Goal: Check status: Check status

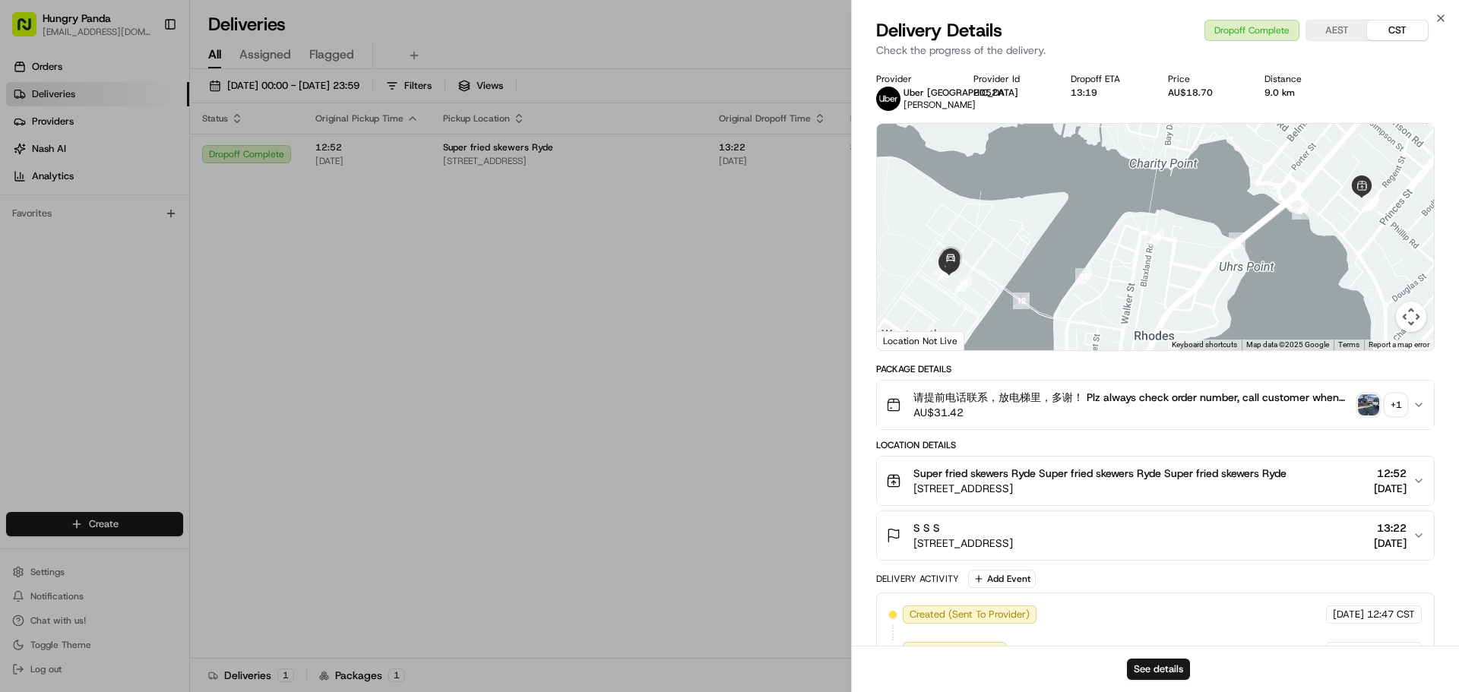
click at [702, 426] on div at bounding box center [729, 346] width 1459 height 692
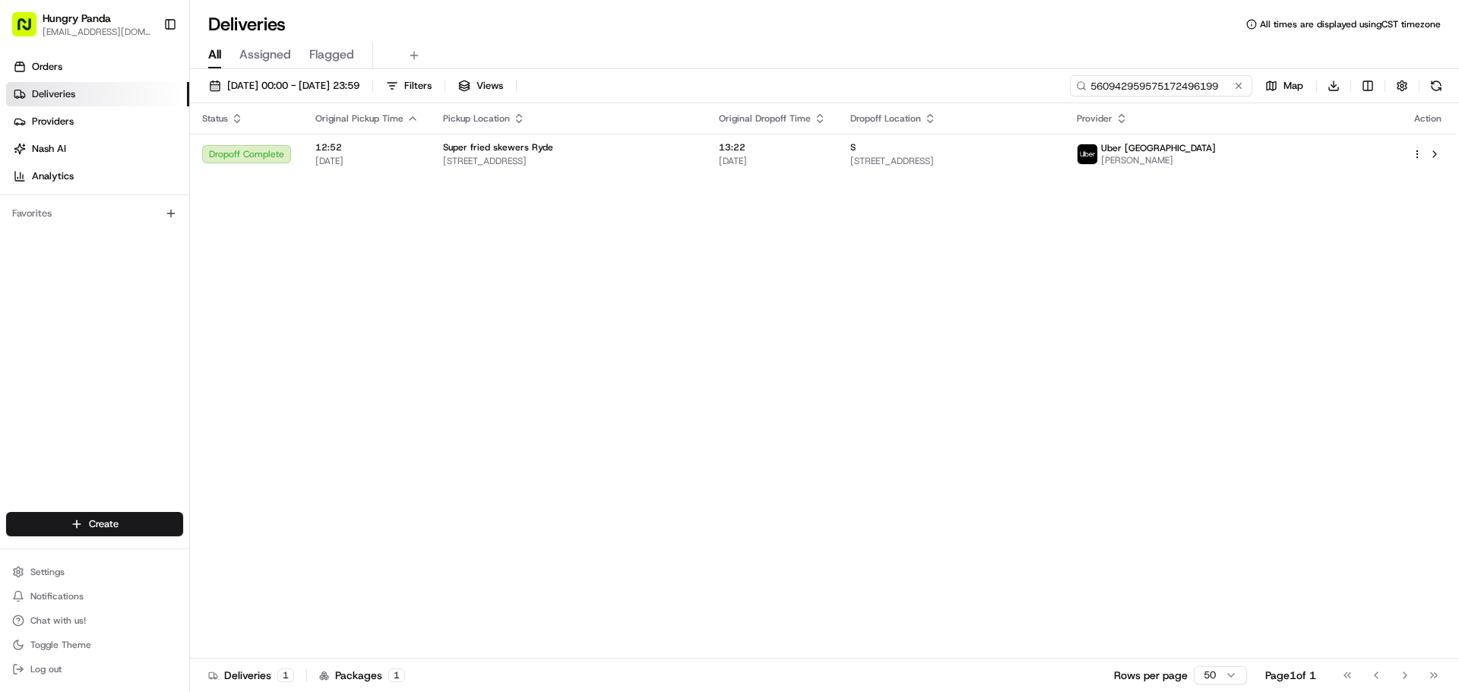
click at [1187, 85] on input "560942959575172496199" at bounding box center [1161, 85] width 182 height 21
paste input "71744526575776353837"
type input "571744526575776353837"
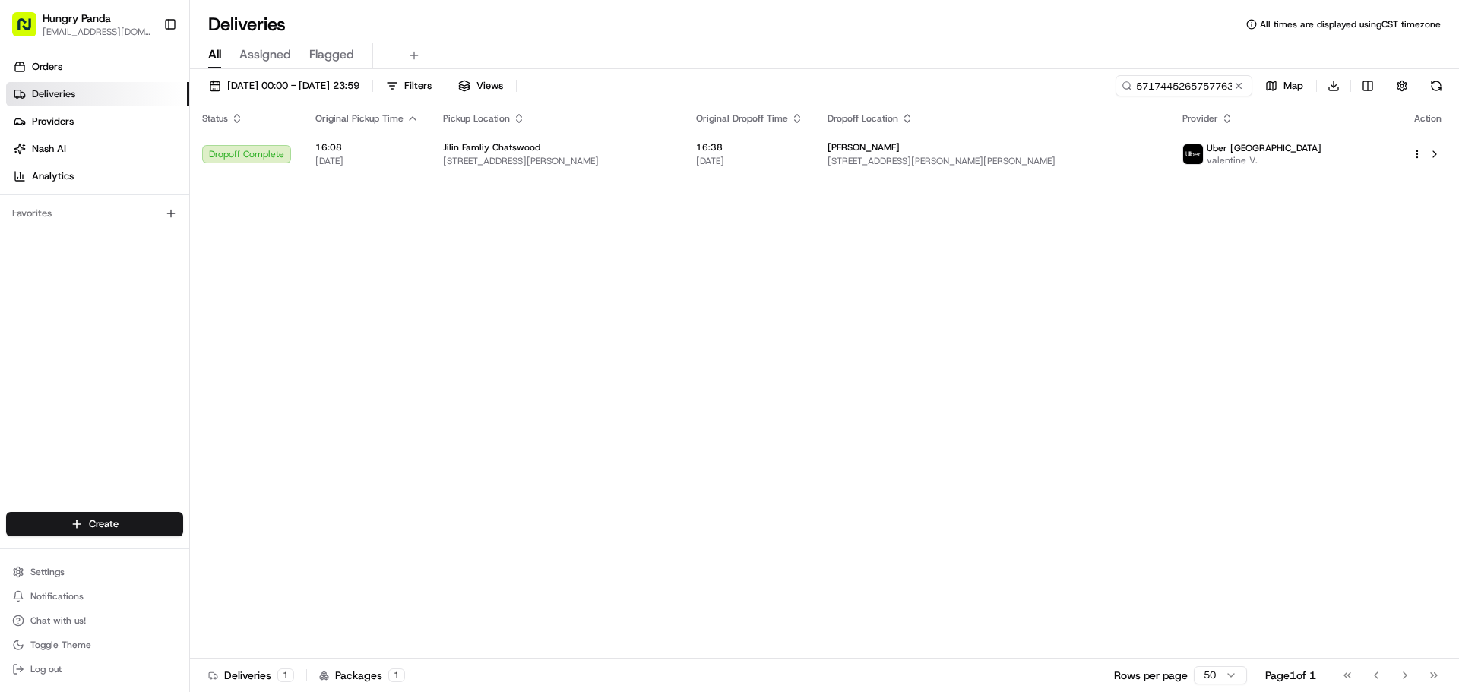
click at [1158, 157] on span "[STREET_ADDRESS][PERSON_NAME][PERSON_NAME]" at bounding box center [992, 161] width 330 height 12
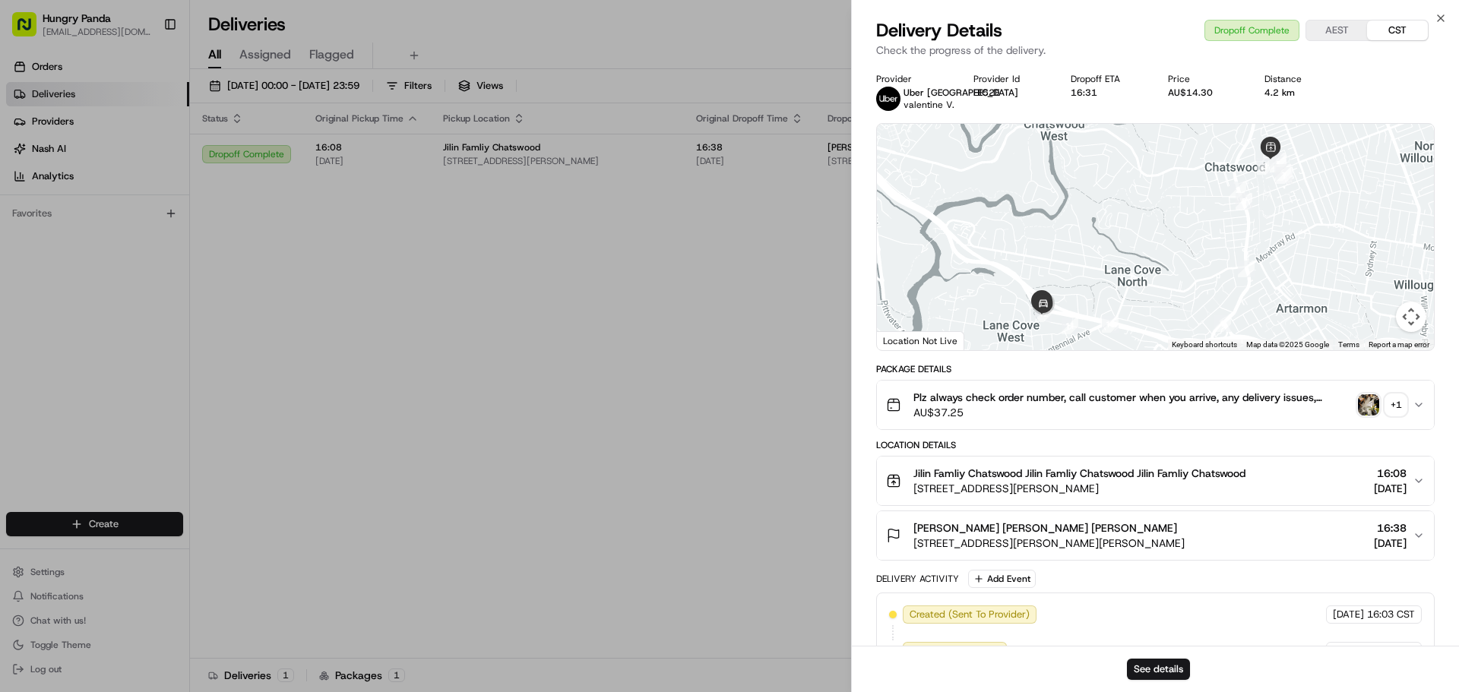
click at [1393, 398] on div "+ 1" at bounding box center [1395, 404] width 21 height 21
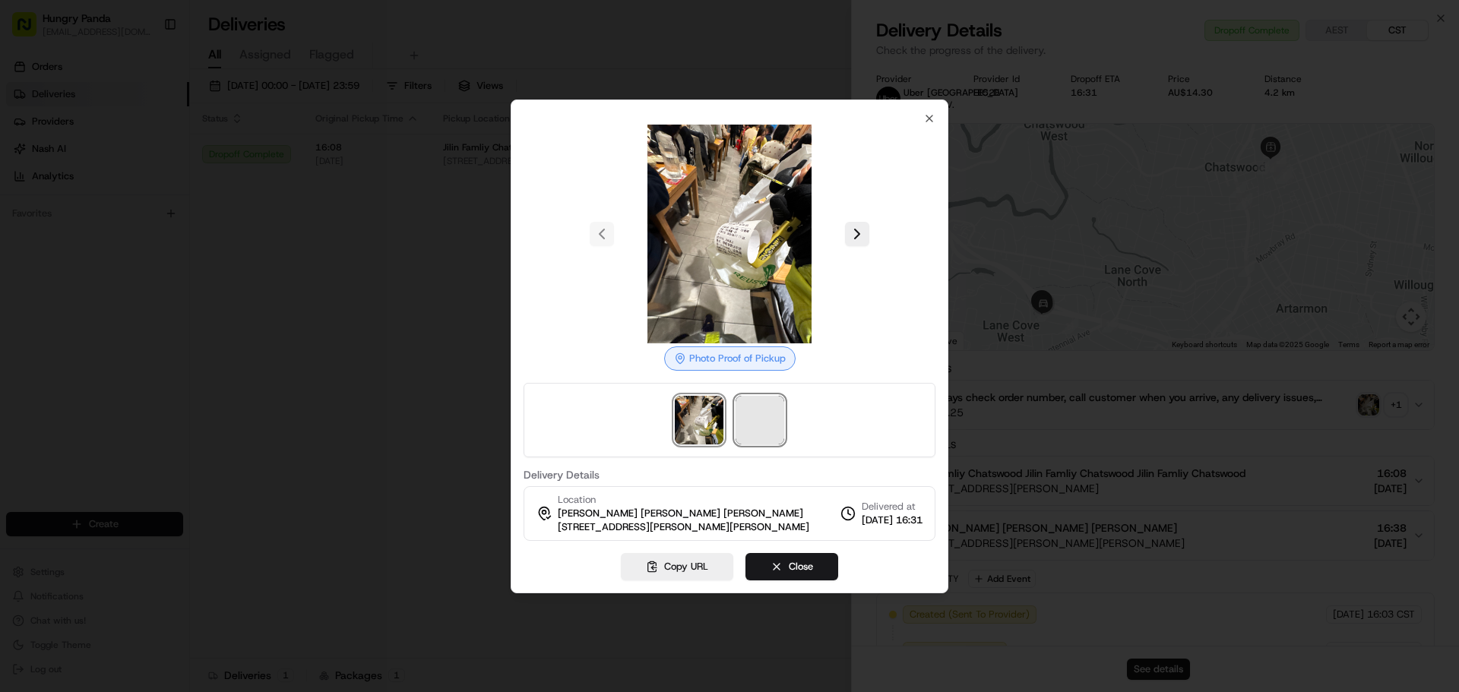
click at [774, 416] on span at bounding box center [759, 420] width 49 height 49
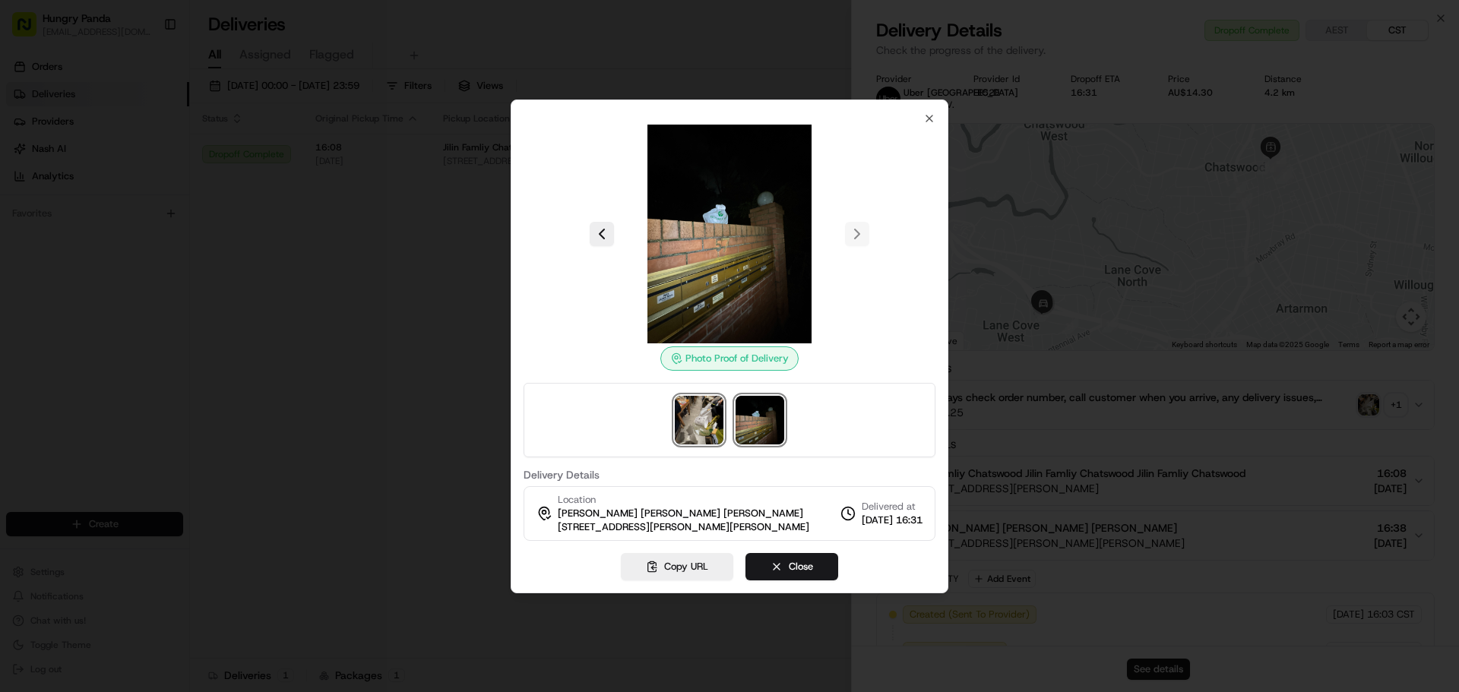
click at [704, 420] on img at bounding box center [699, 420] width 49 height 49
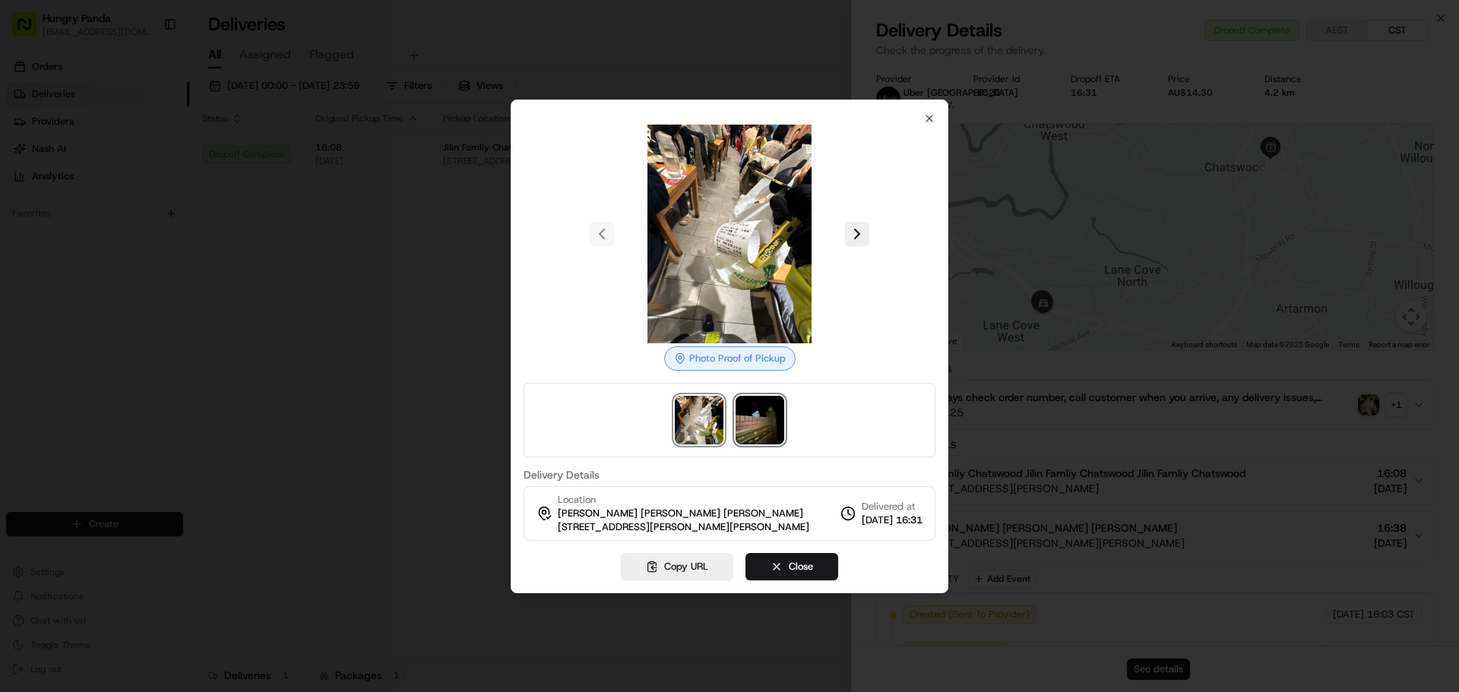
click at [743, 420] on img at bounding box center [759, 420] width 49 height 49
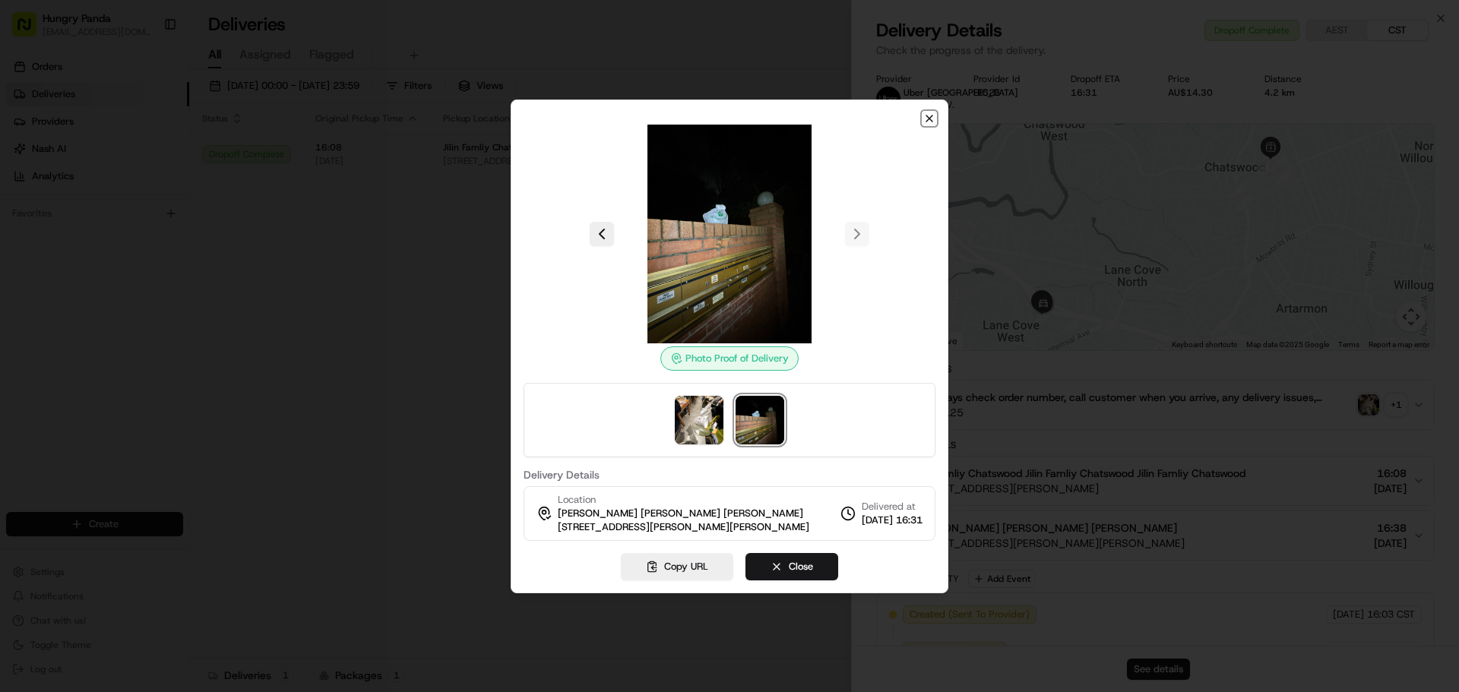
click at [923, 123] on icon "button" at bounding box center [929, 118] width 12 height 12
